Goal: Information Seeking & Learning: Learn about a topic

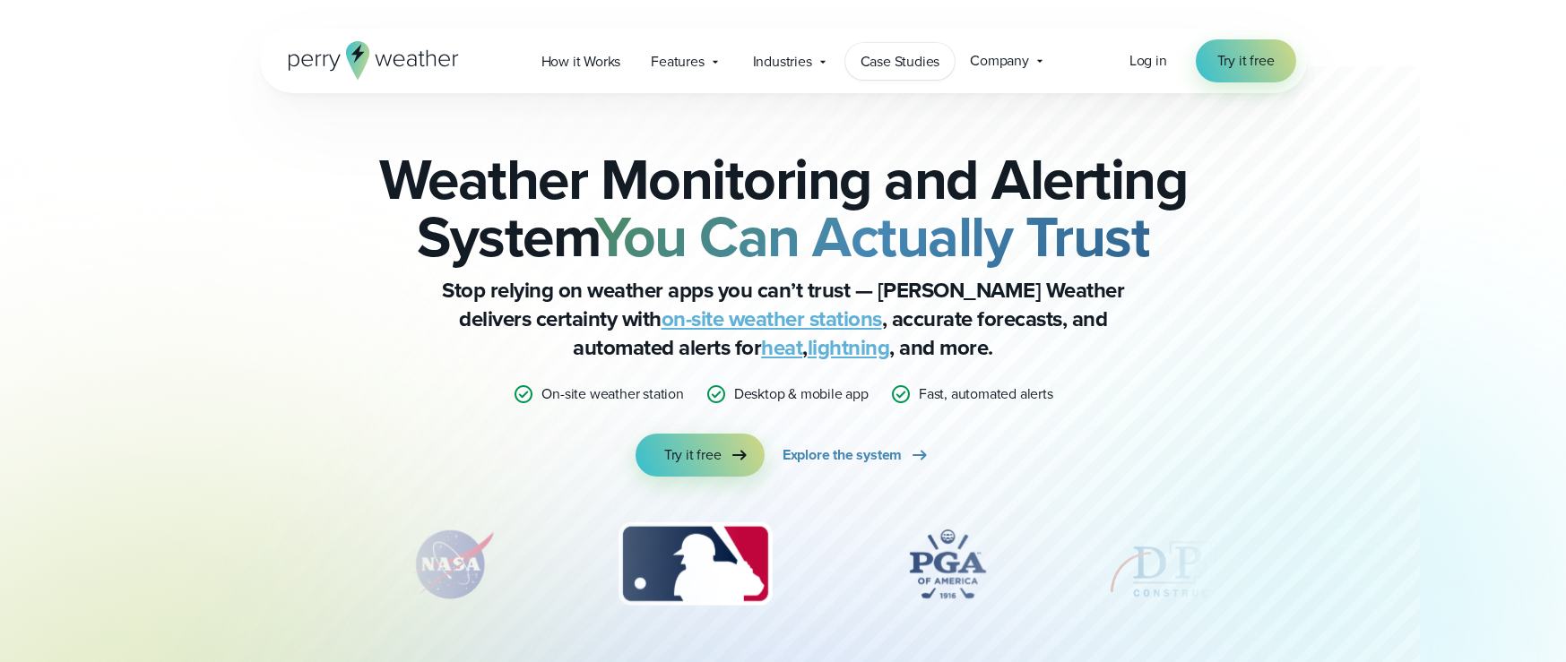
click at [930, 56] on span "Case Studies" at bounding box center [901, 62] width 80 height 22
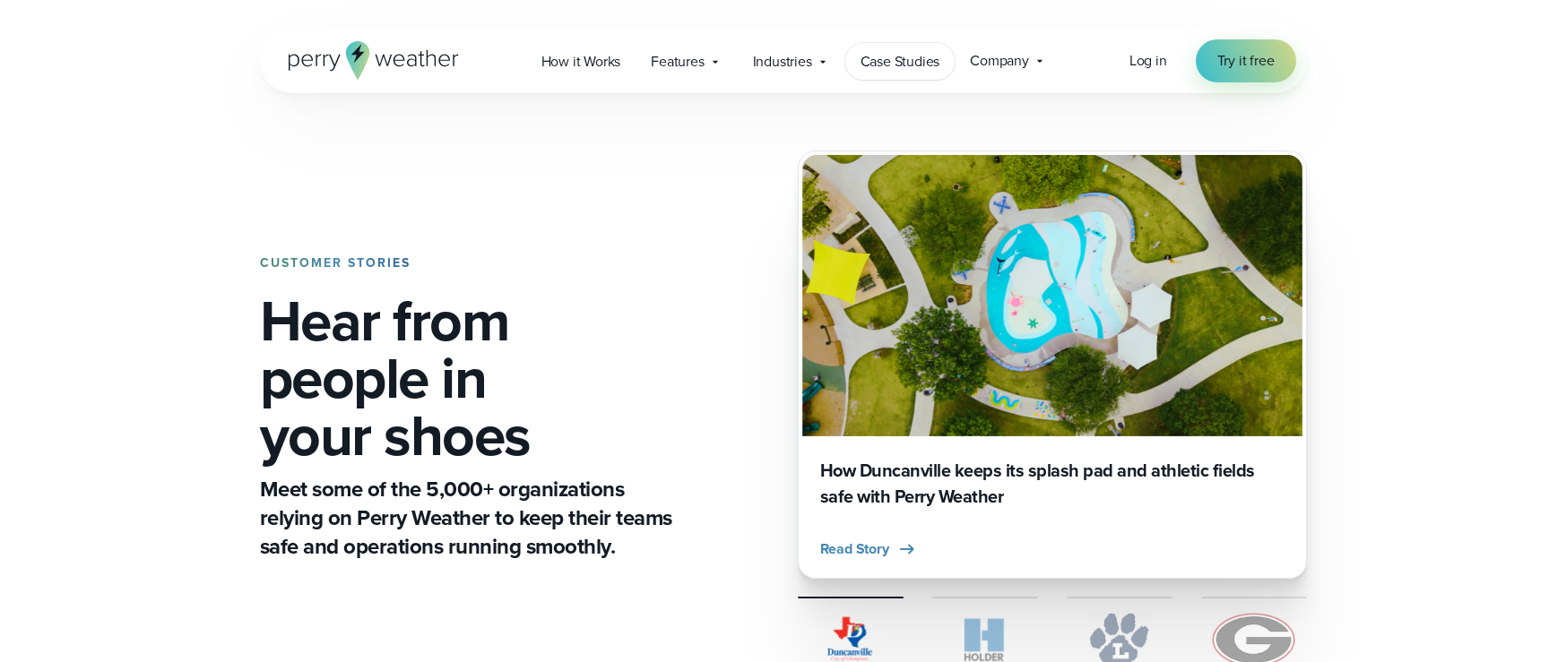
click at [875, 58] on span "Case Studies" at bounding box center [901, 62] width 80 height 22
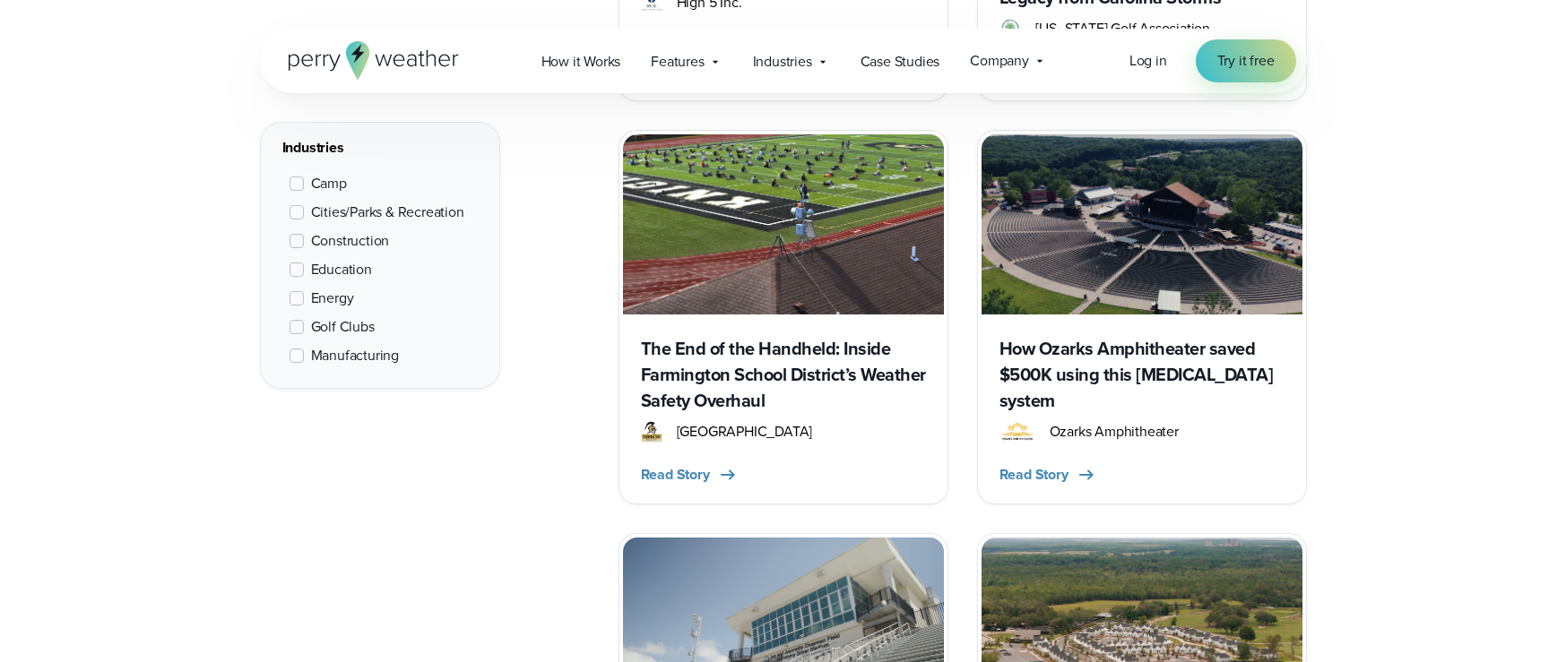
scroll to position [1605, 0]
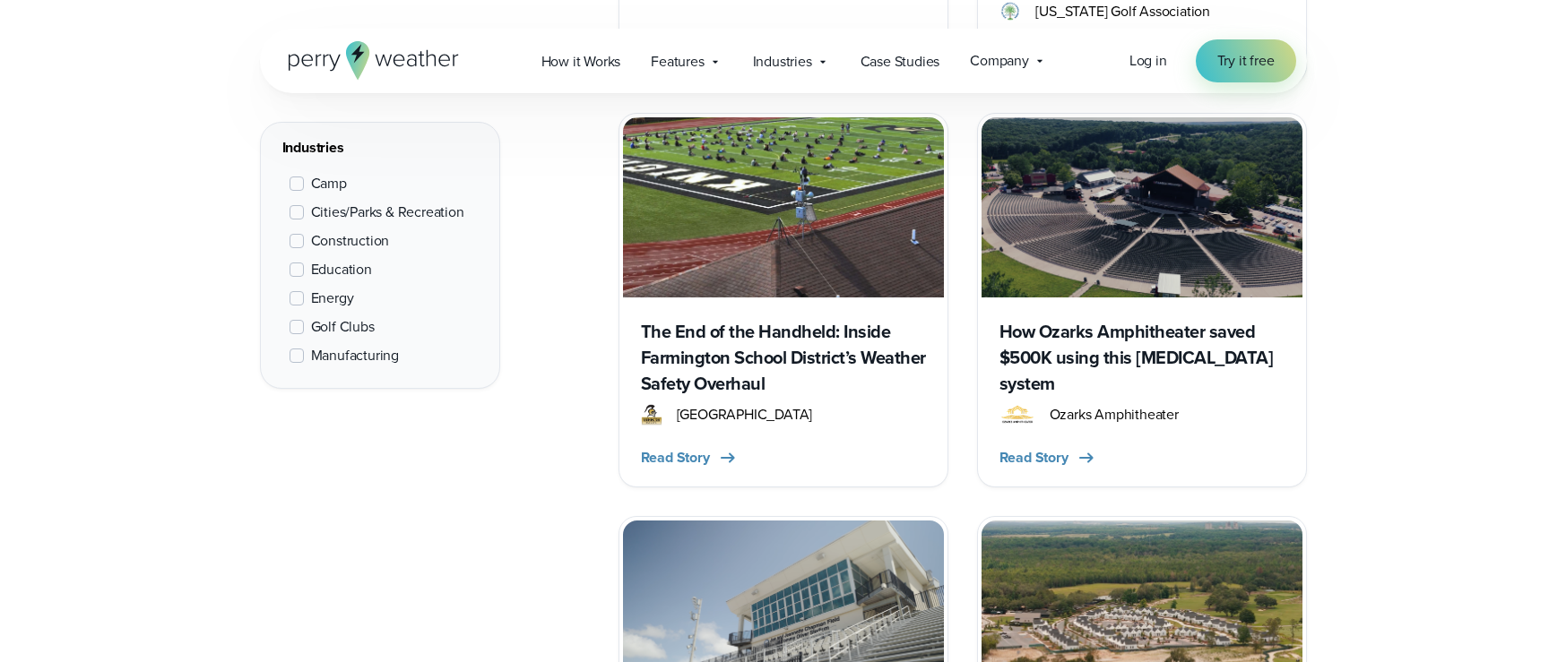
click at [771, 359] on h3 "The End of the Handheld: Inside Farmington School District’s Weather Safety Ove…" at bounding box center [783, 358] width 285 height 78
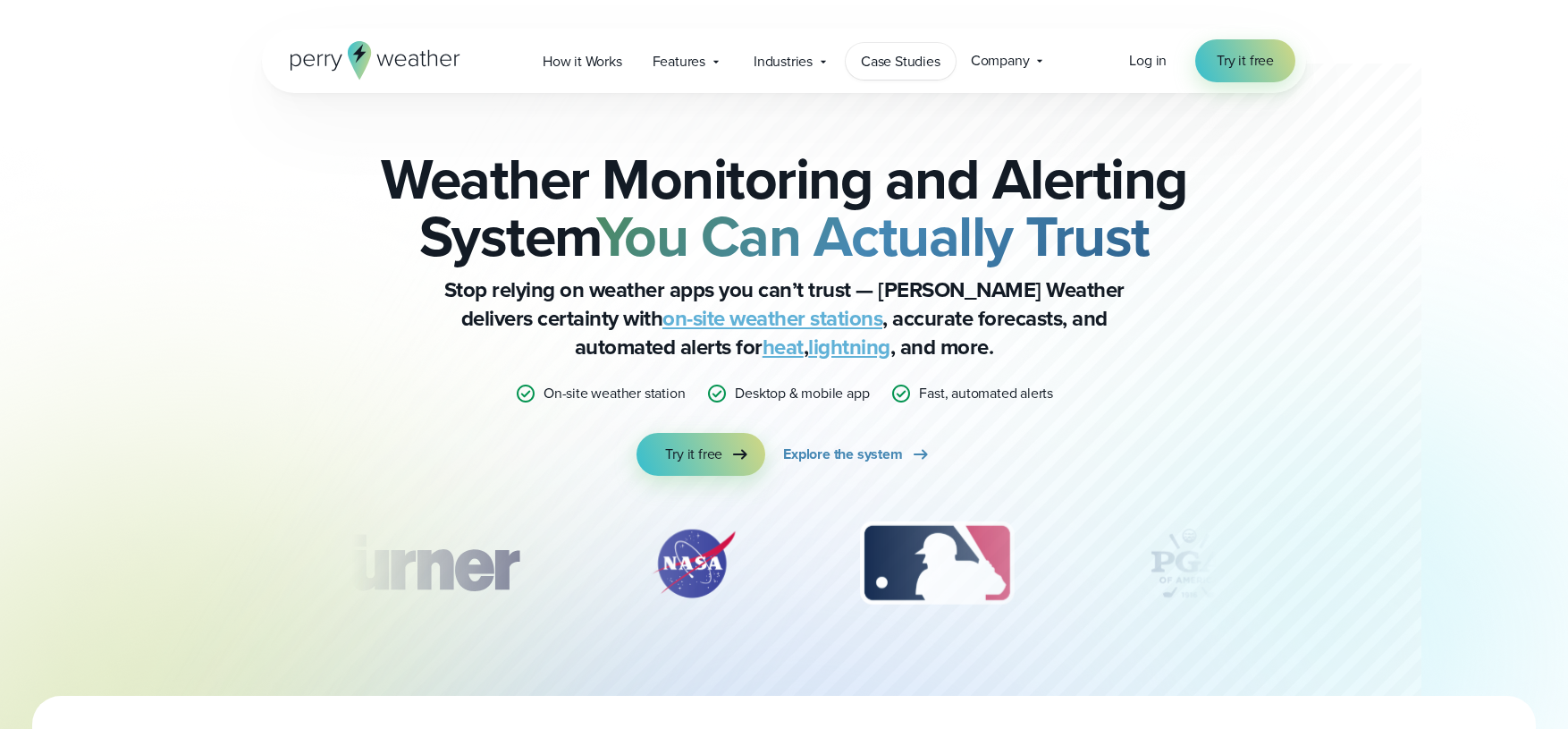
click at [934, 61] on span "Case Studies" at bounding box center [901, 62] width 80 height 22
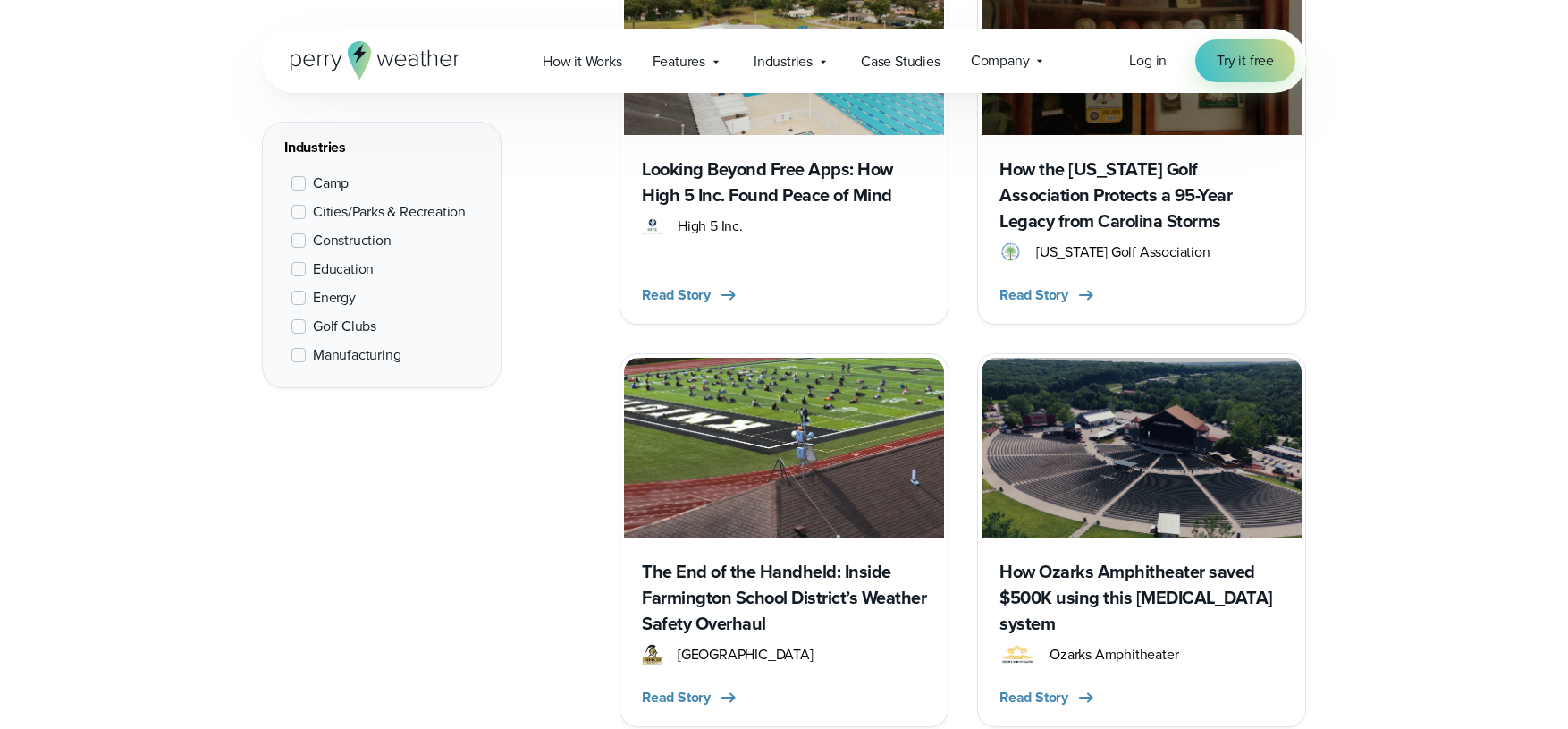
scroll to position [1496, 0]
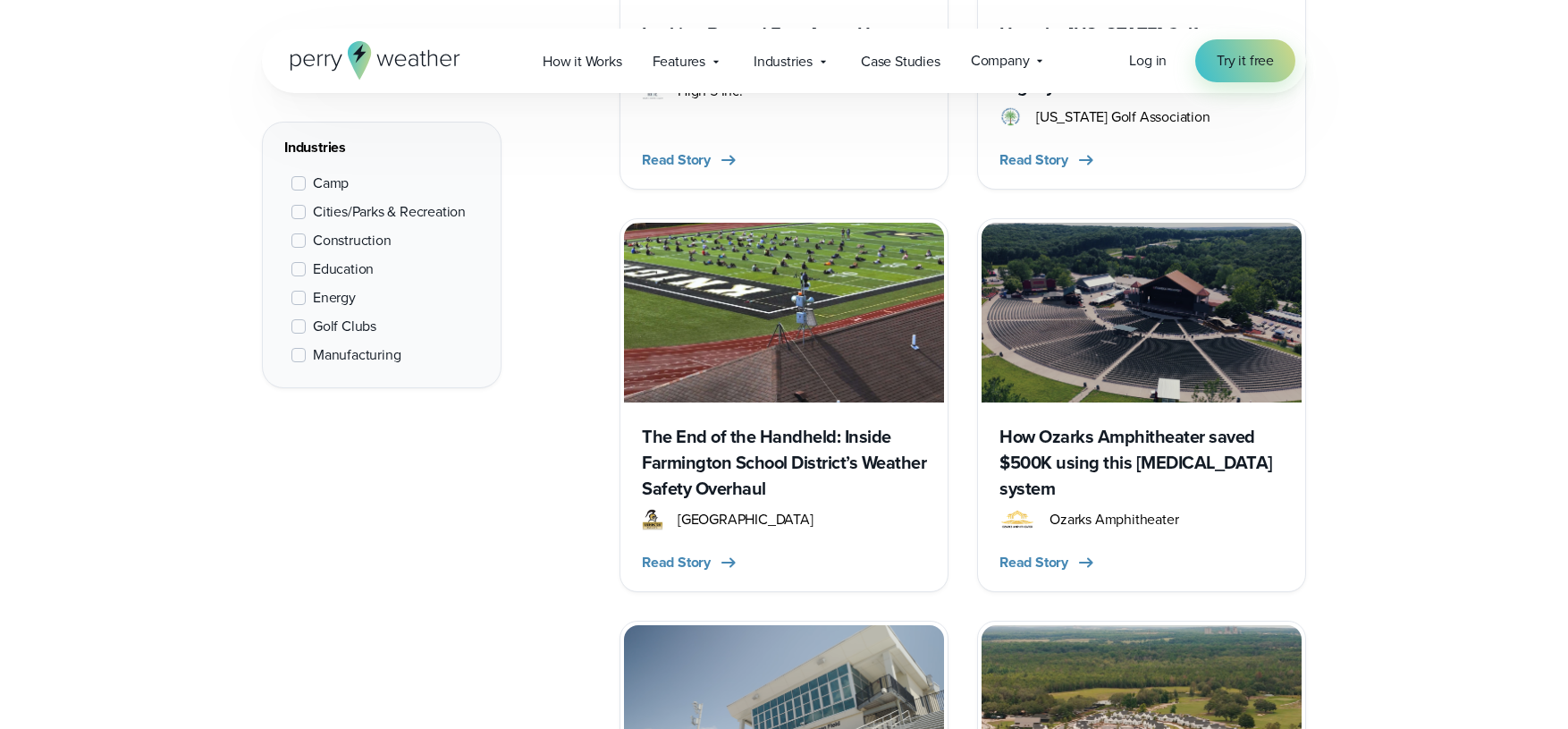
click at [782, 436] on h3 "The End of the Handheld: Inside Farmington School District’s Weather Safety Ove…" at bounding box center [784, 463] width 284 height 78
